Goal: Task Accomplishment & Management: Use online tool/utility

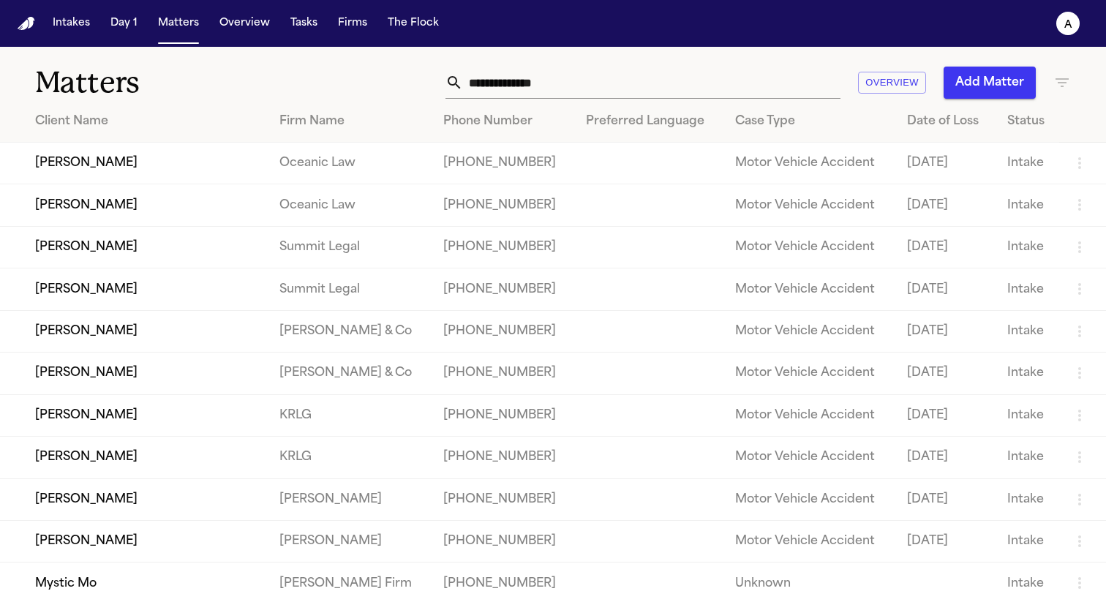
click at [592, 77] on input "text" at bounding box center [651, 83] width 377 height 32
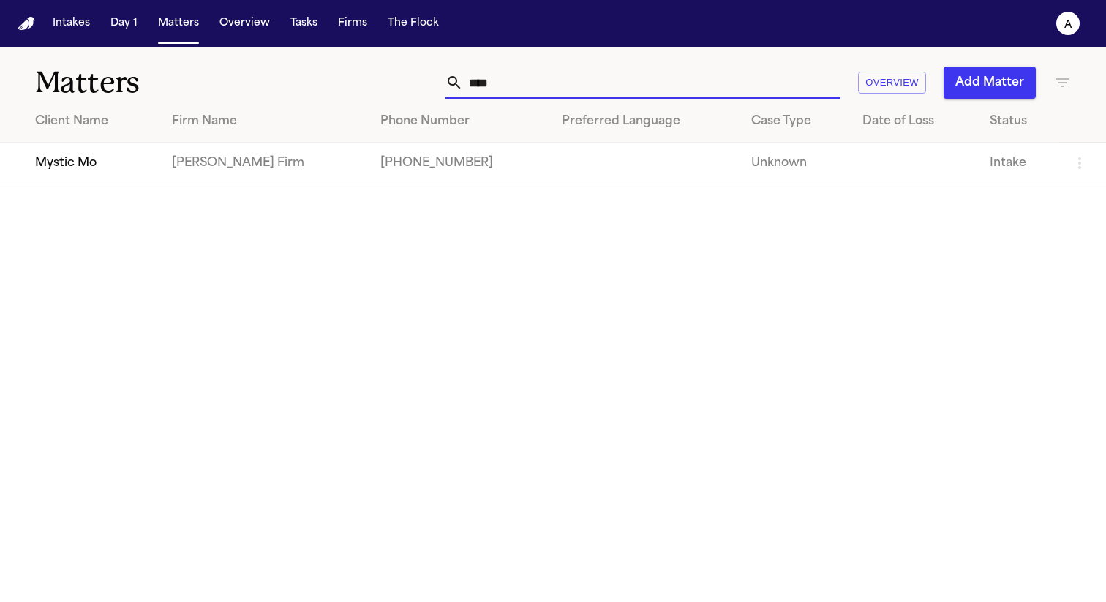
type input "****"
click at [156, 159] on td "Mystic Mo" at bounding box center [80, 164] width 160 height 42
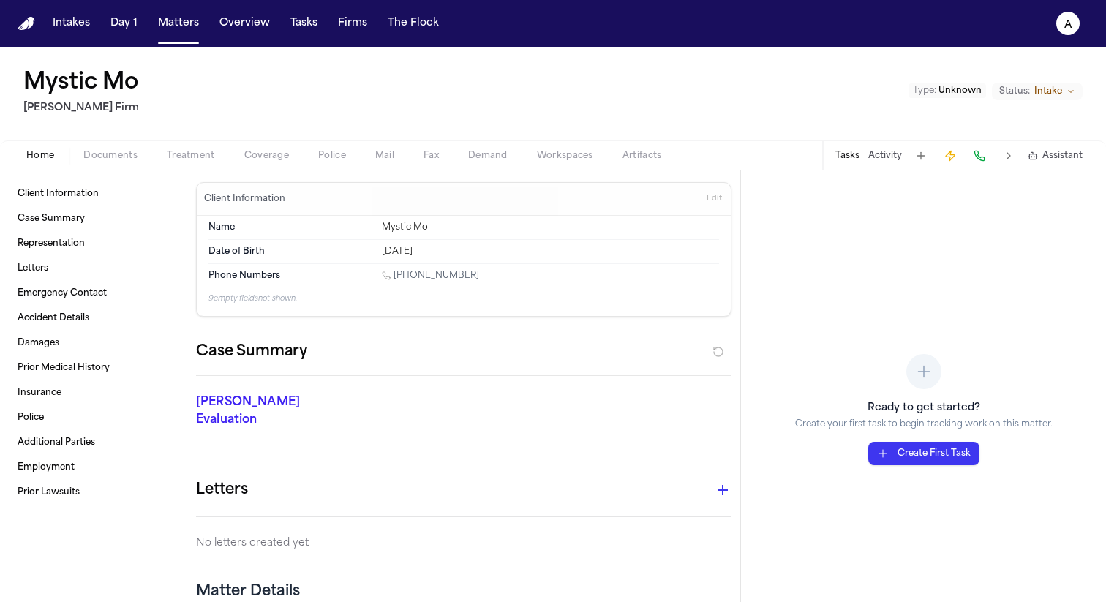
click at [435, 154] on span "Fax" at bounding box center [430, 156] width 15 height 12
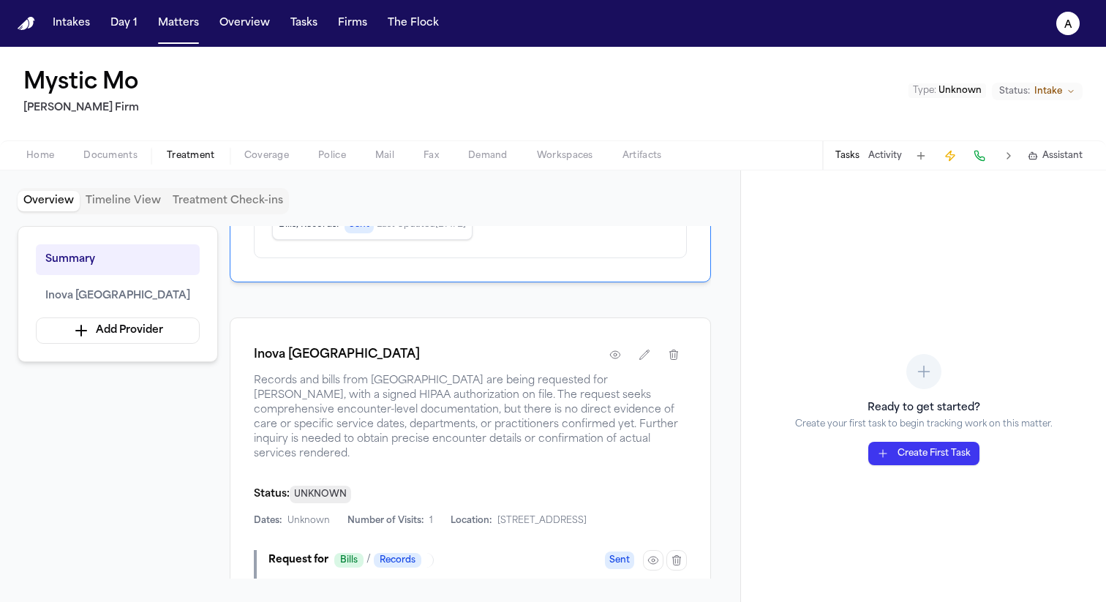
scroll to position [323, 0]
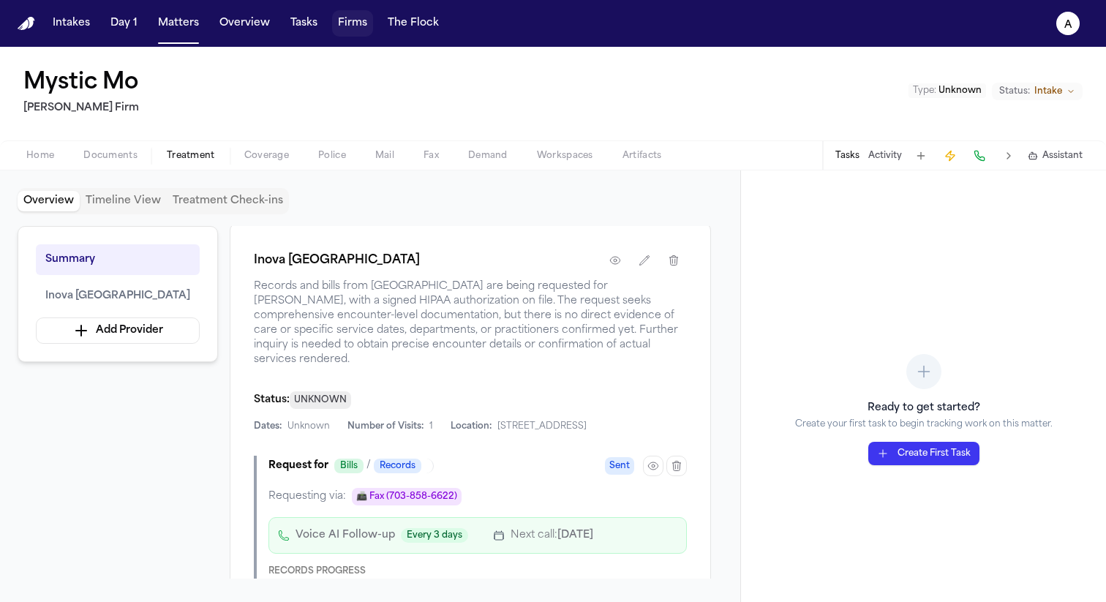
click at [354, 32] on button "Firms" at bounding box center [352, 23] width 41 height 26
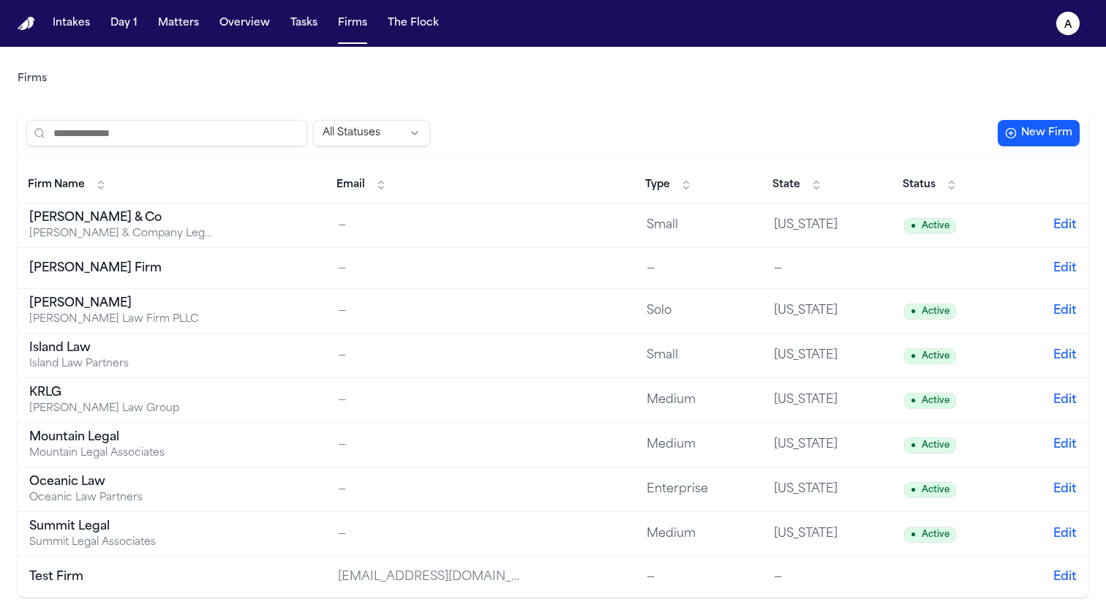
click at [111, 278] on td "[PERSON_NAME] Firm" at bounding box center [172, 268] width 309 height 41
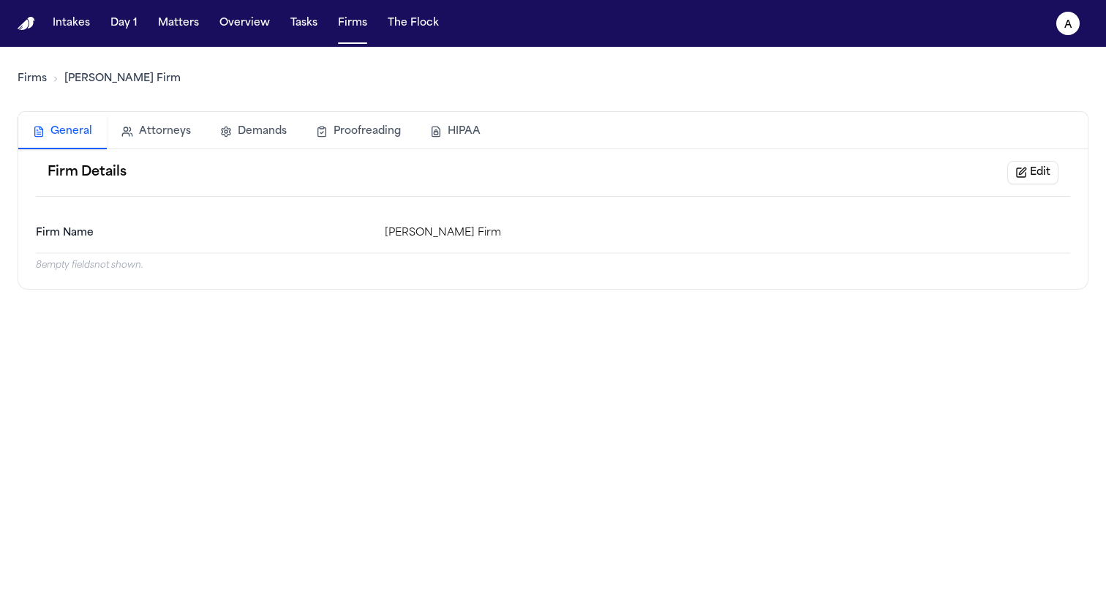
click at [423, 135] on button "HIPAA" at bounding box center [455, 132] width 80 height 32
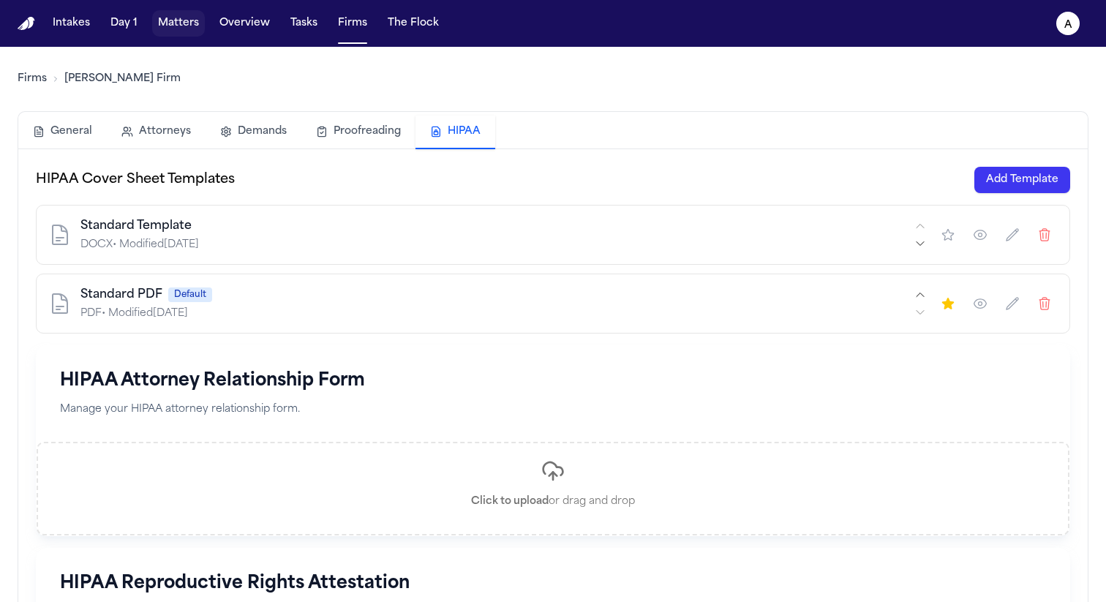
click at [190, 12] on button "Matters" at bounding box center [178, 23] width 53 height 26
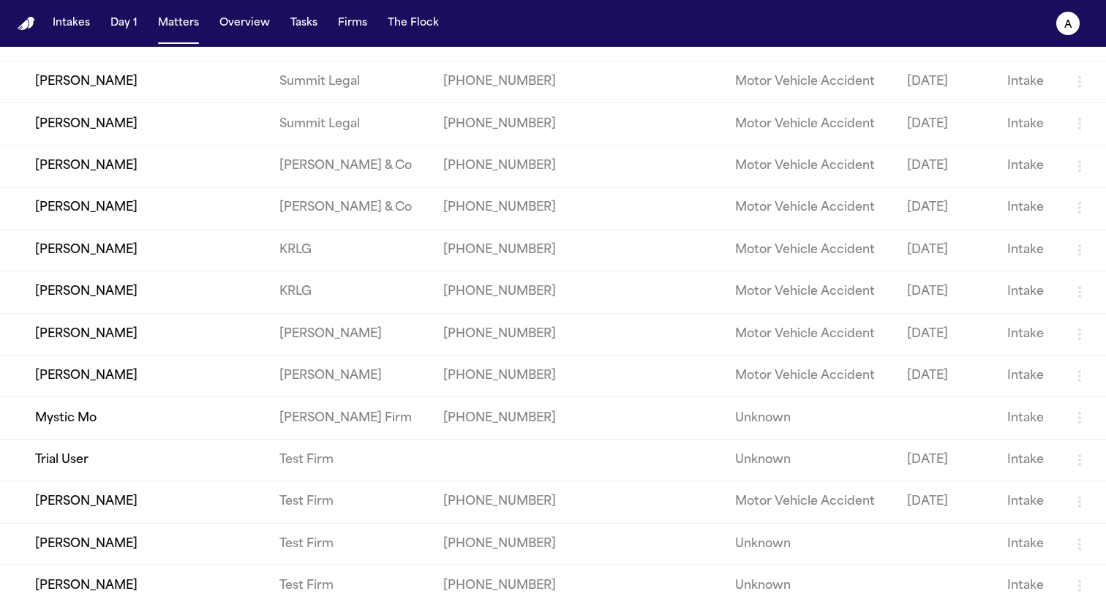
scroll to position [298, 0]
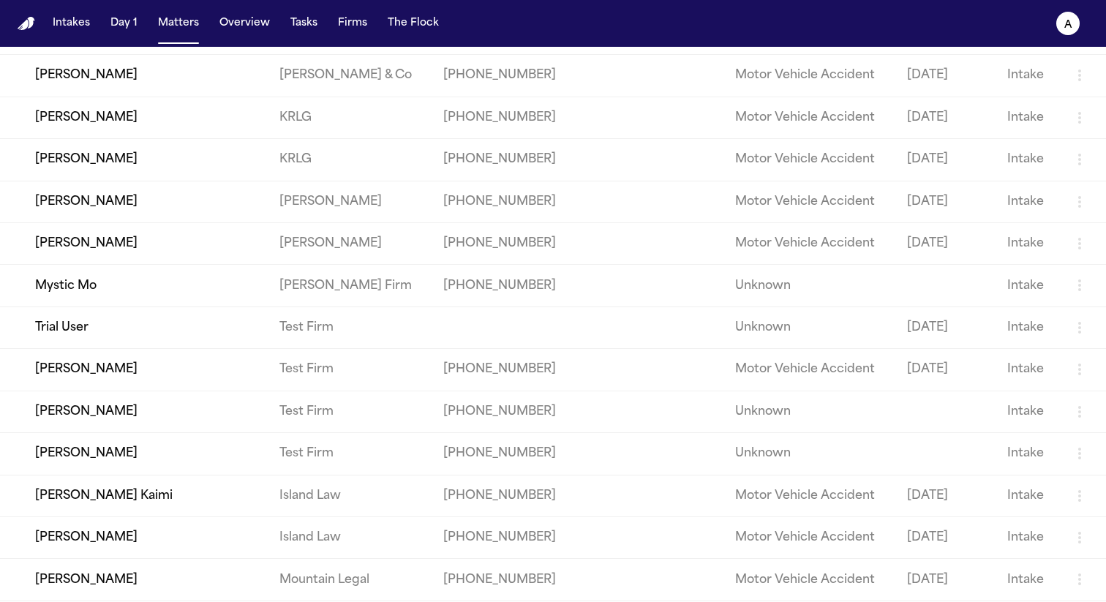
click at [175, 306] on td "Mystic Mo" at bounding box center [134, 286] width 268 height 42
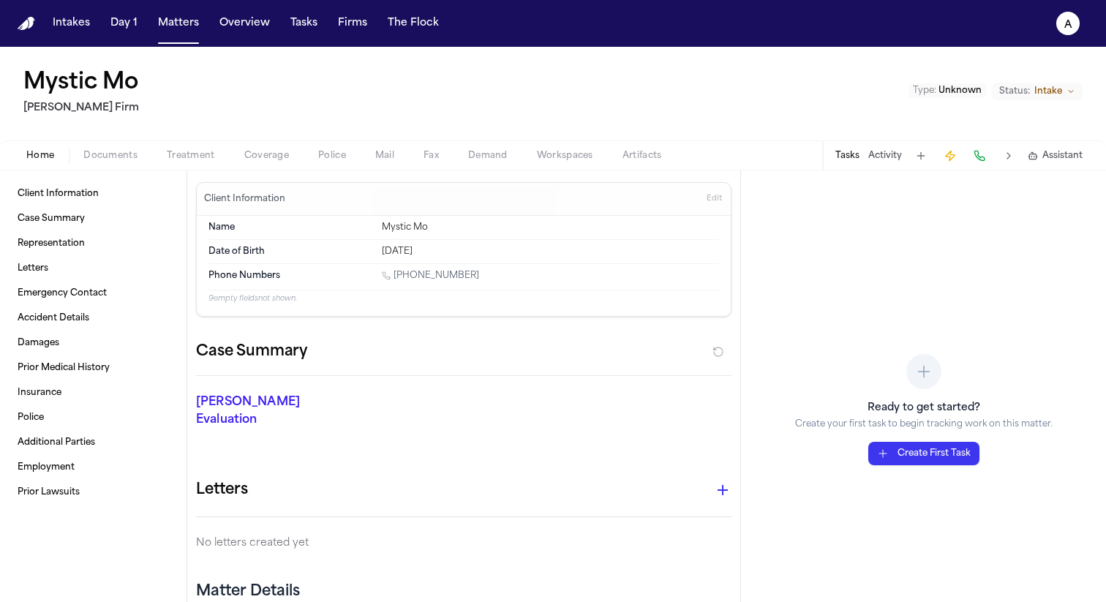
click at [255, 159] on span "Coverage" at bounding box center [266, 156] width 45 height 12
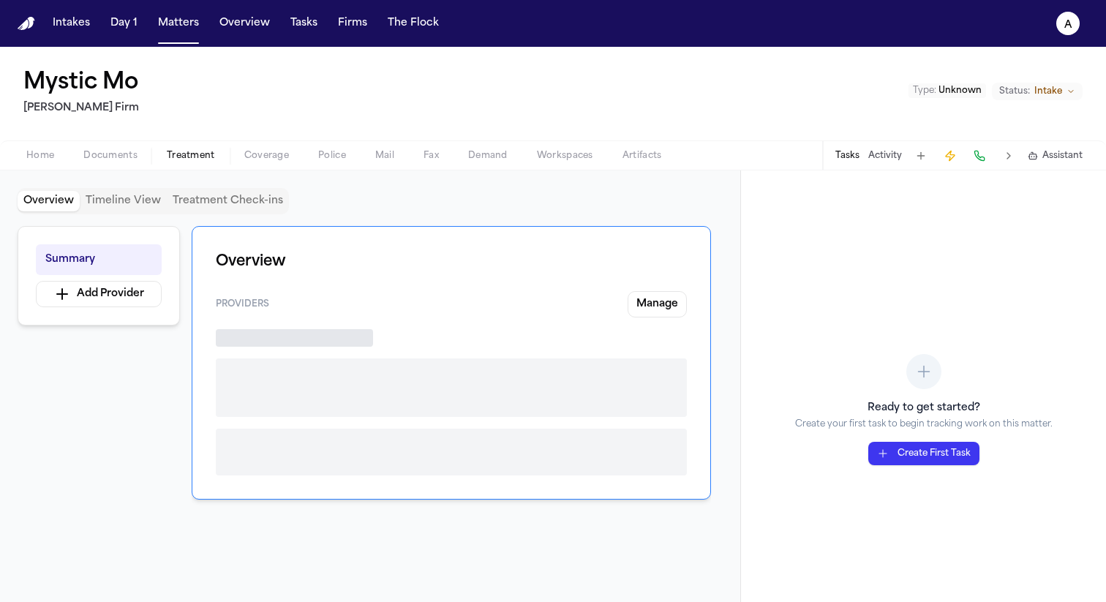
click at [199, 159] on span "Treatment" at bounding box center [191, 156] width 48 height 12
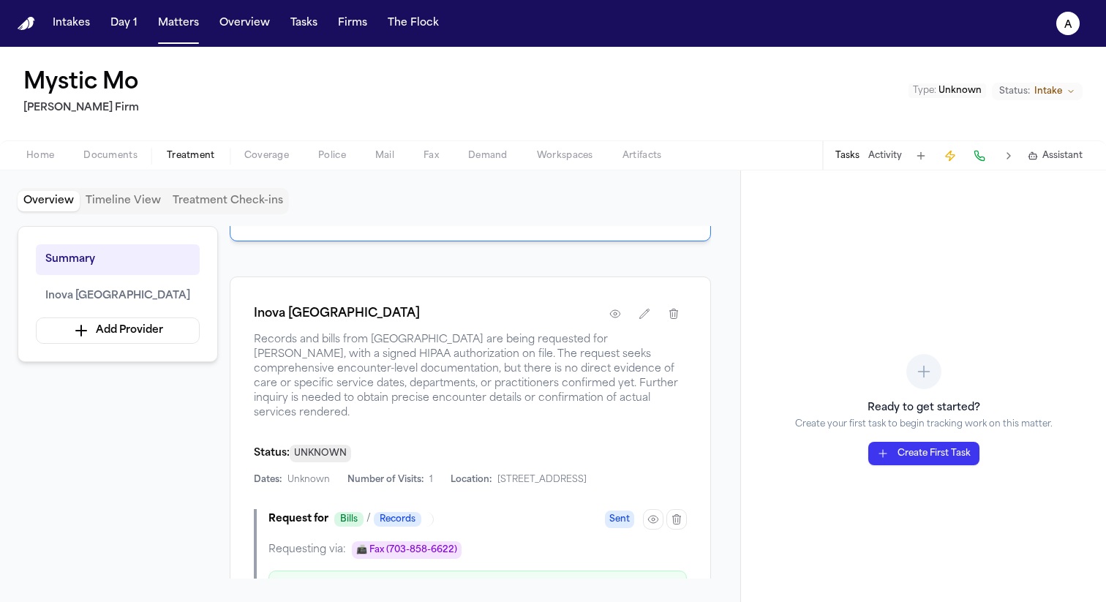
scroll to position [402, 0]
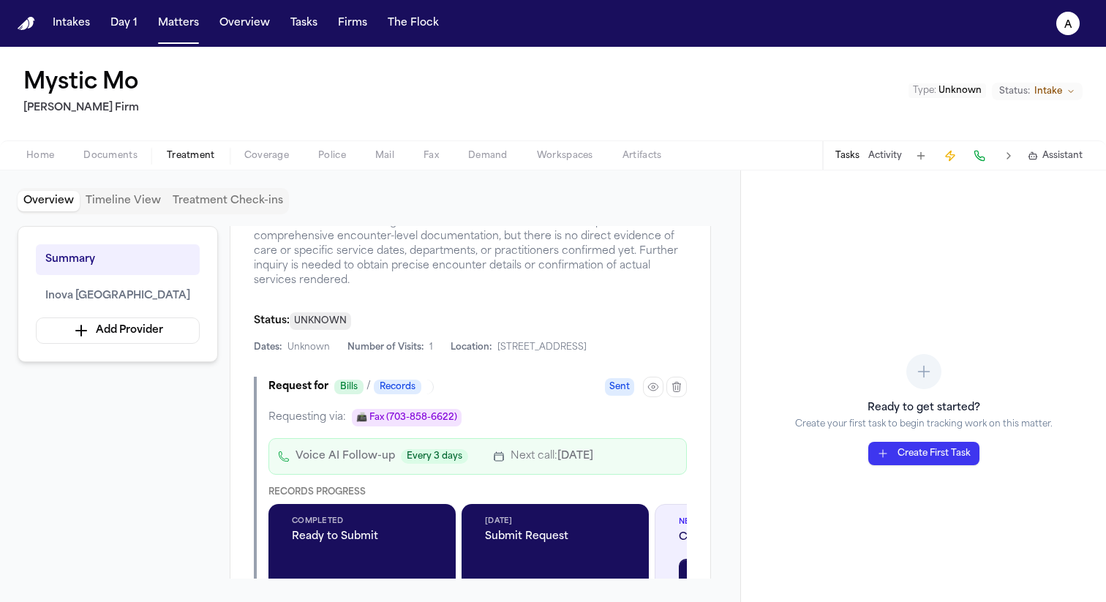
click at [652, 381] on icon "button" at bounding box center [653, 387] width 12 height 12
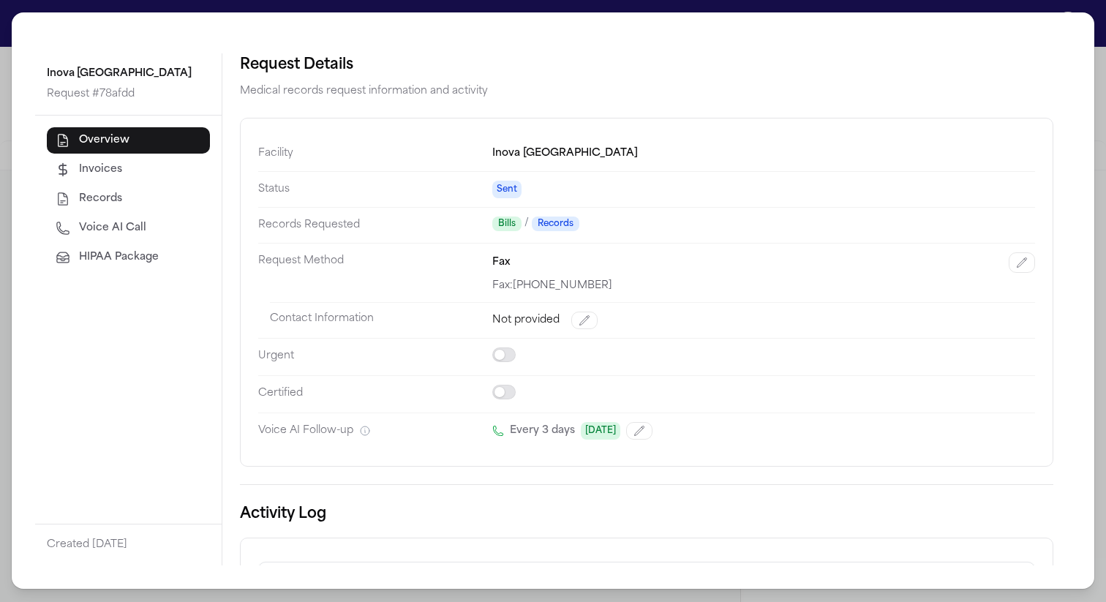
click at [151, 262] on span "HIPAA Package" at bounding box center [119, 257] width 80 height 15
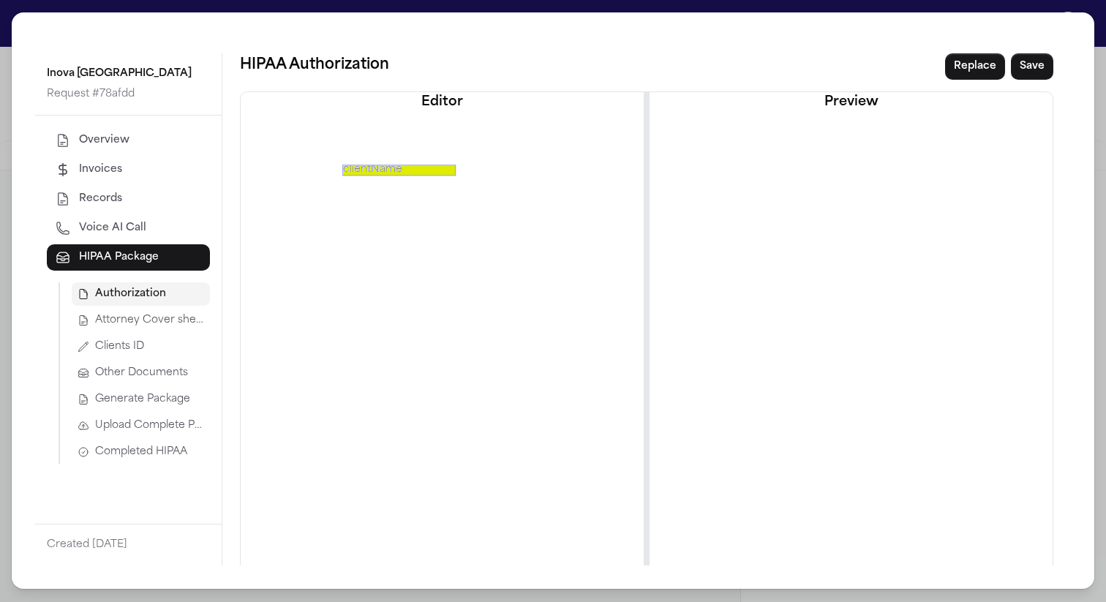
click at [134, 430] on span "Upload Complete Package" at bounding box center [149, 425] width 109 height 15
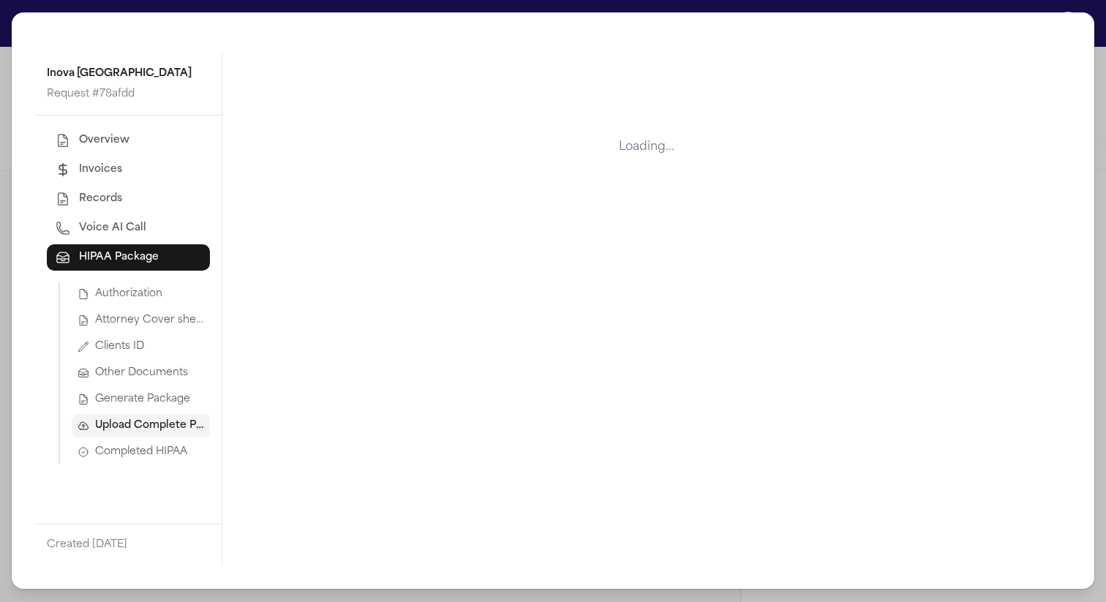
click at [141, 452] on span "Completed HIPAA" at bounding box center [141, 452] width 92 height 15
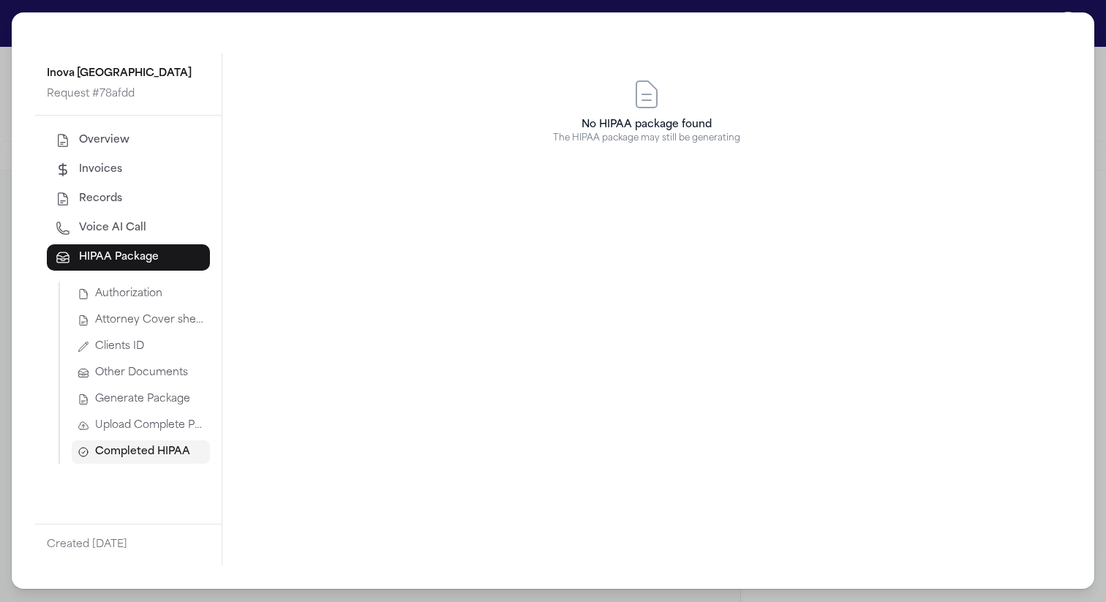
click at [144, 432] on span "Upload Complete Package" at bounding box center [149, 425] width 109 height 15
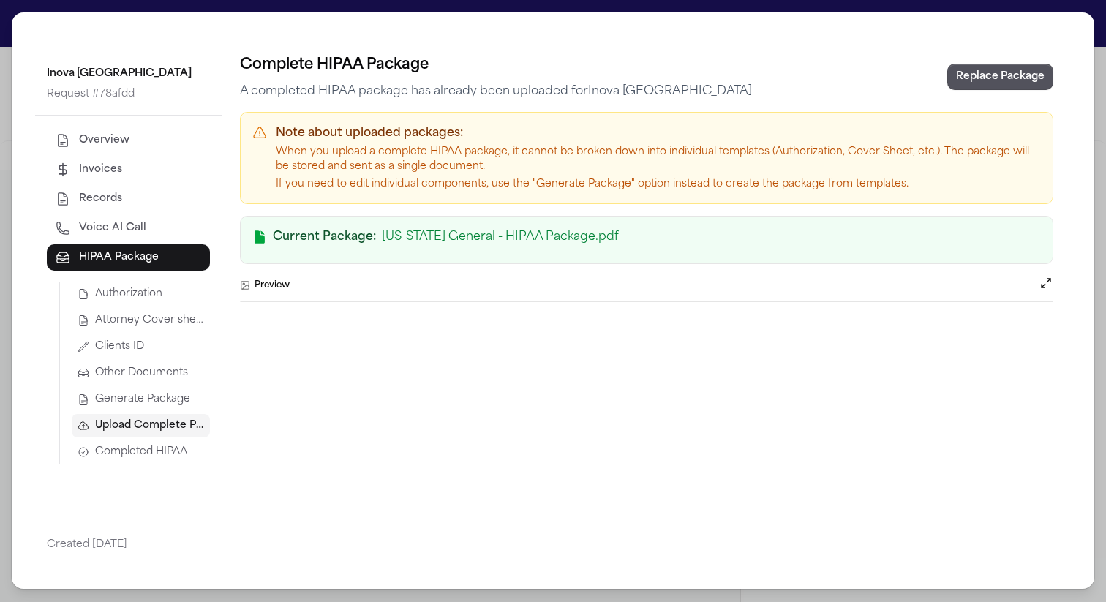
click at [140, 402] on span "Generate Package" at bounding box center [142, 399] width 95 height 15
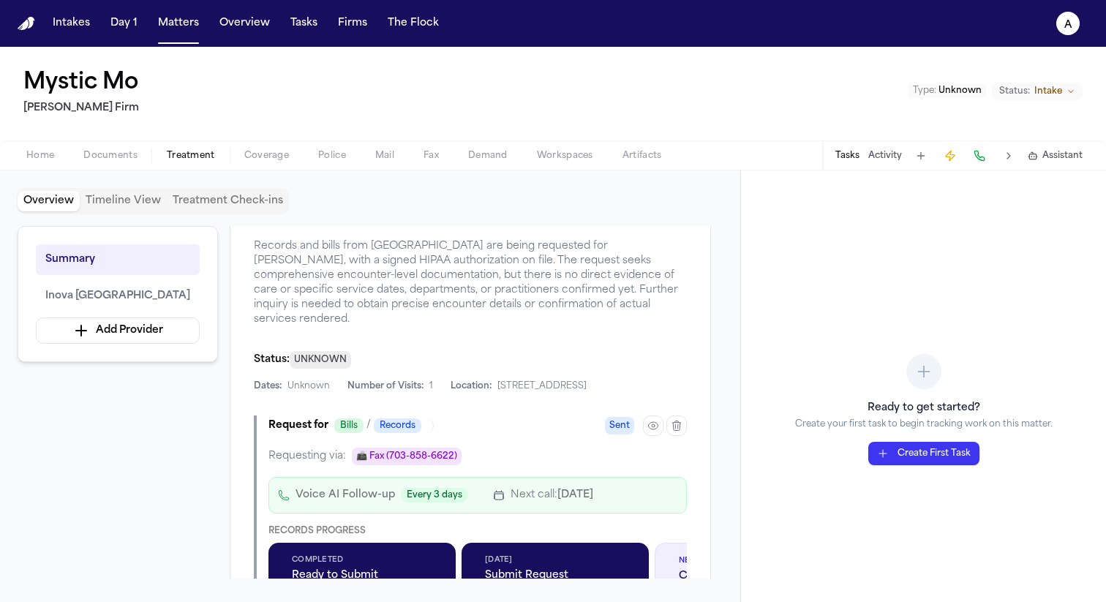
scroll to position [382, 0]
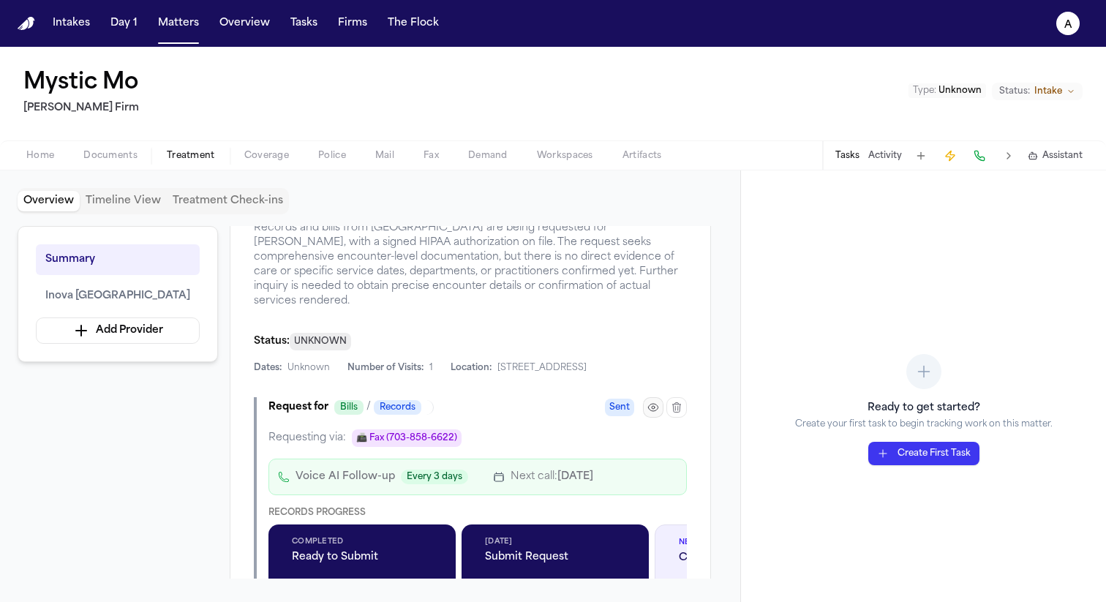
click at [644, 397] on button "button" at bounding box center [653, 407] width 20 height 20
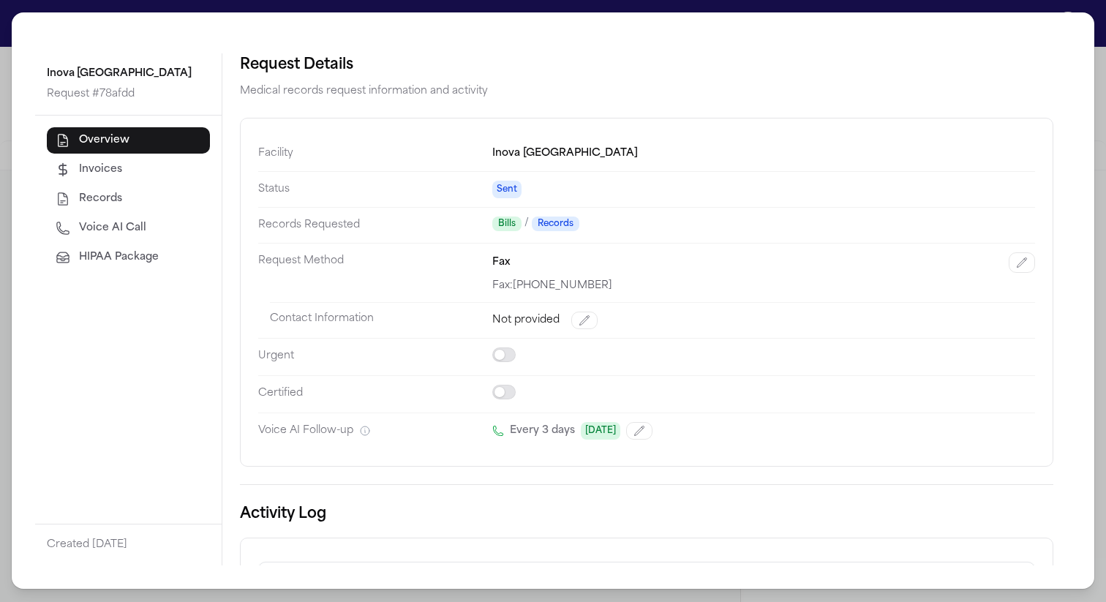
click at [149, 269] on button "HIPAA Package" at bounding box center [128, 257] width 163 height 26
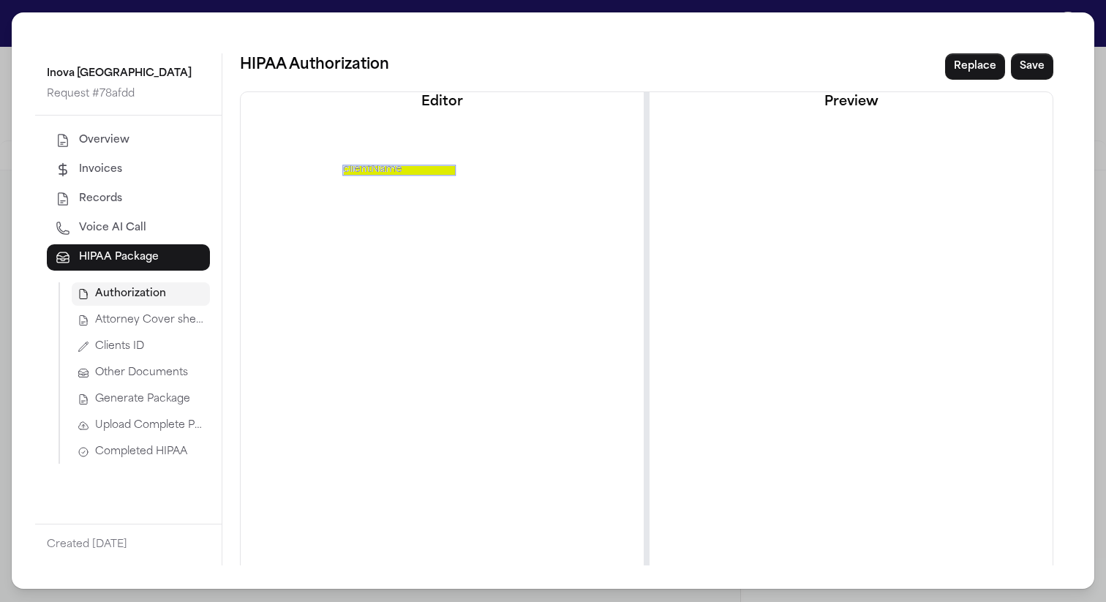
click at [154, 406] on span "Generate Package" at bounding box center [142, 399] width 95 height 15
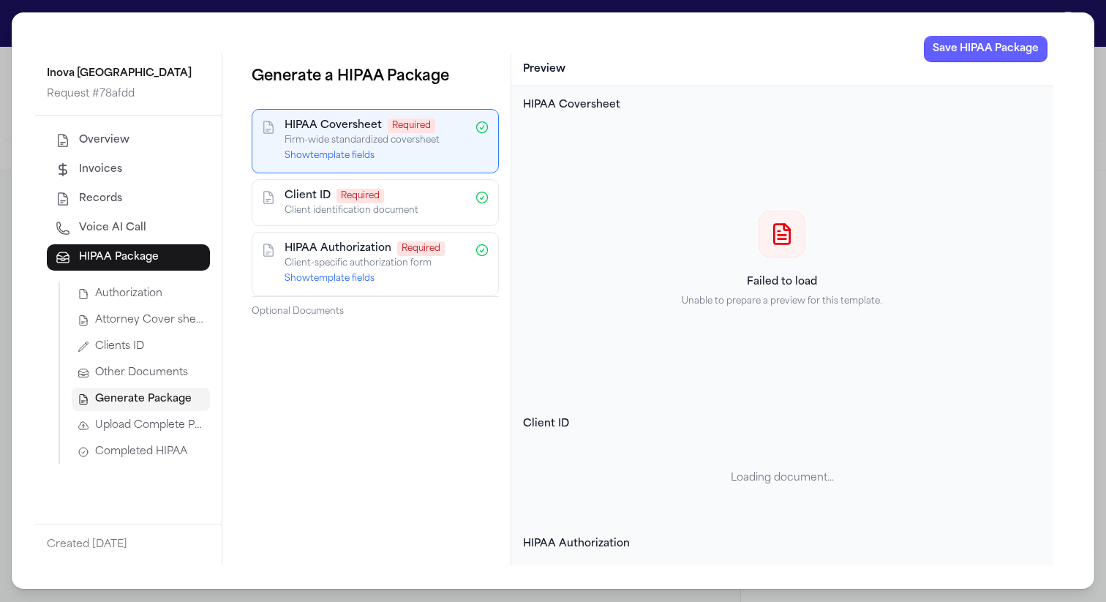
click at [394, 205] on p "Client identification document" at bounding box center [375, 211] width 181 height 12
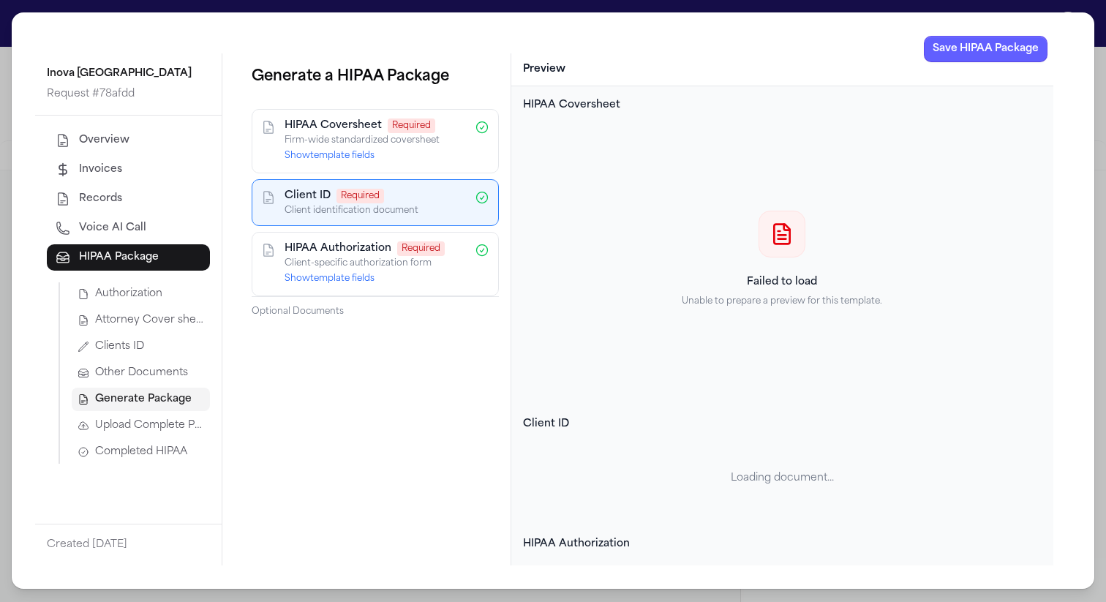
click at [128, 384] on button "Other Documents" at bounding box center [141, 372] width 138 height 23
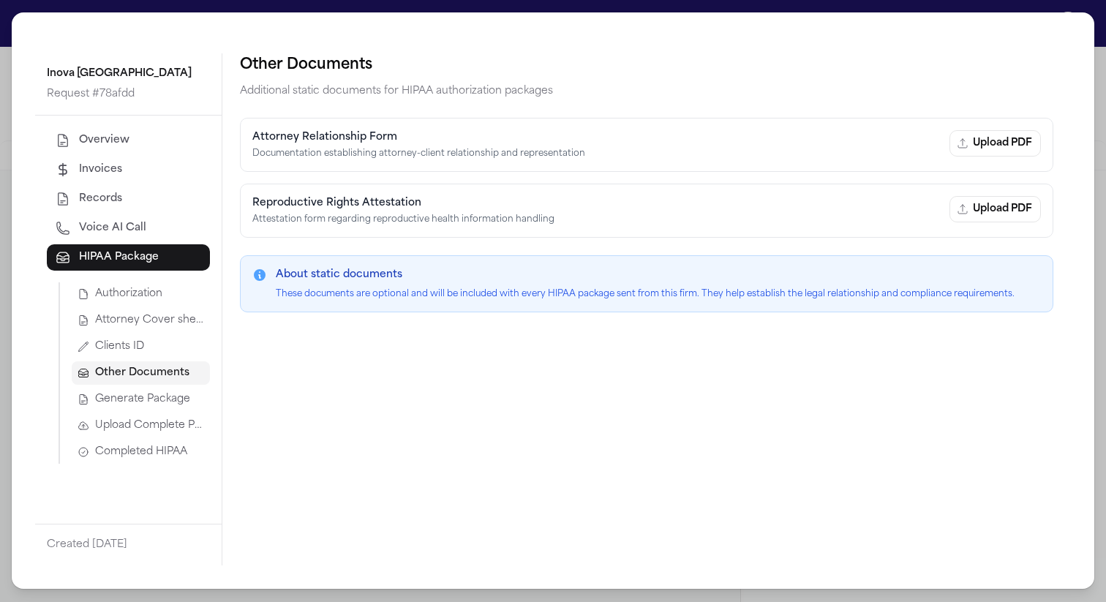
click at [131, 404] on span "Generate Package" at bounding box center [142, 399] width 95 height 15
